Goal: Register for event/course

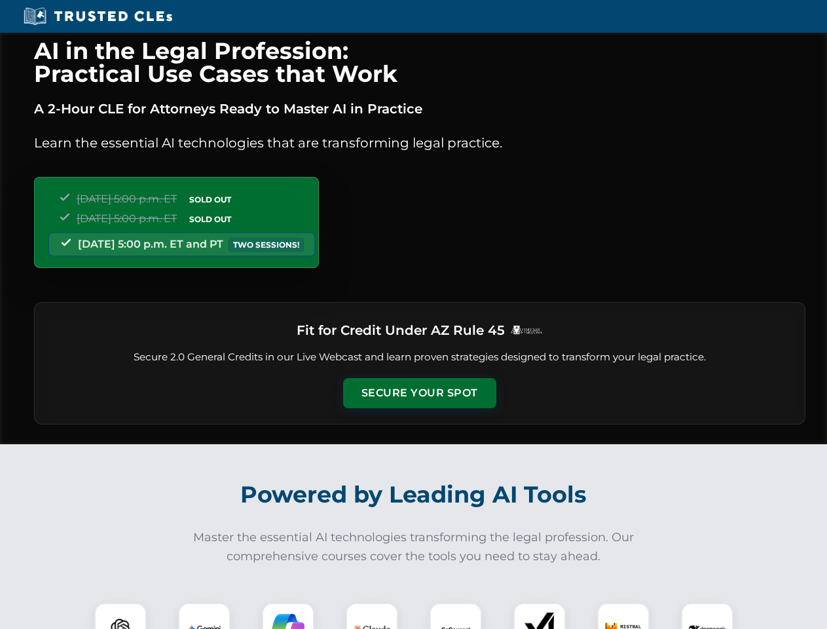
click at [419, 393] on button "Secure Your Spot" at bounding box center [419, 393] width 153 height 30
click at [120, 616] on img at bounding box center [120, 629] width 38 height 38
click at [204, 616] on img at bounding box center [204, 628] width 33 height 33
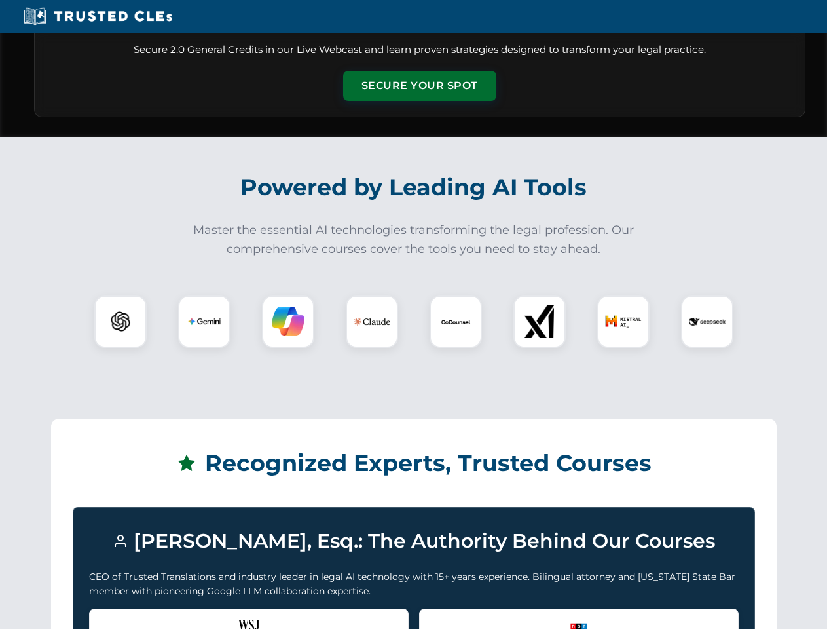
click at [288, 616] on div "Recognized by the WSJ [PERSON_NAME] was featured for his expertise in AI legal …" at bounding box center [249, 634] width 320 height 52
